Goal: Book appointment/travel/reservation

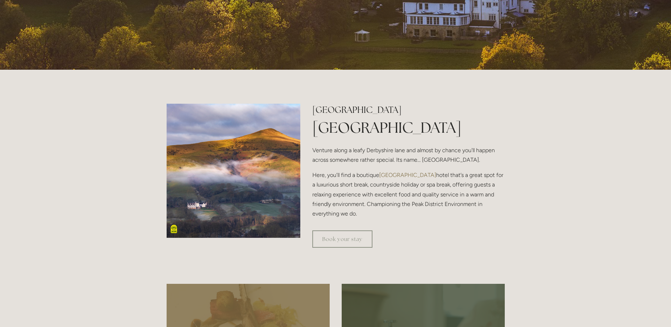
scroll to position [212, 0]
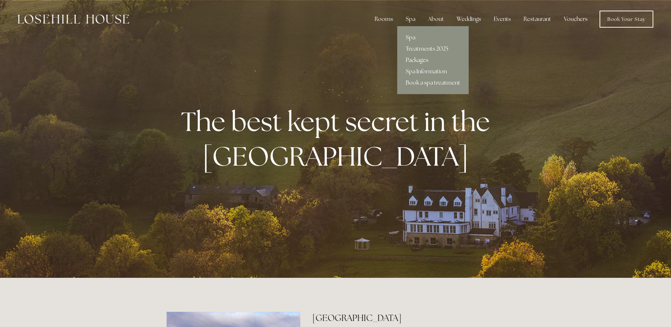
click at [422, 57] on link "Packages" at bounding box center [432, 59] width 71 height 11
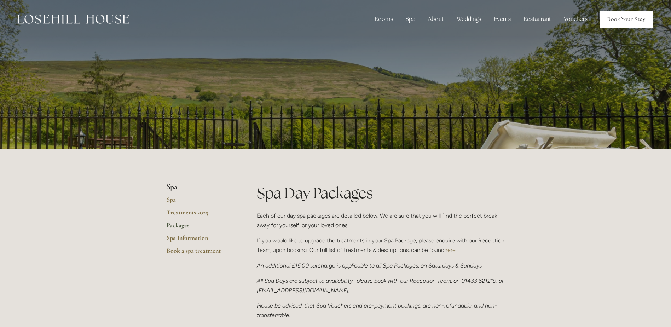
click at [618, 19] on link "Book Your Stay" at bounding box center [627, 19] width 54 height 17
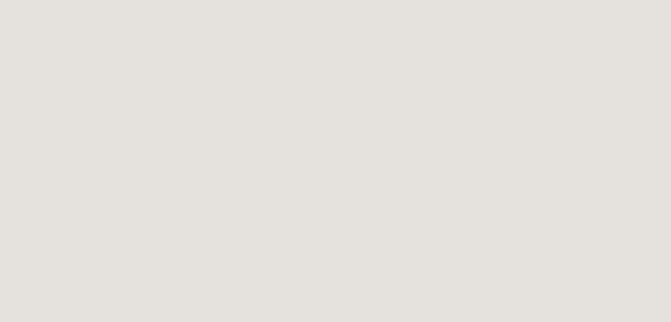
scroll to position [39, 0]
